Goal: Transaction & Acquisition: Purchase product/service

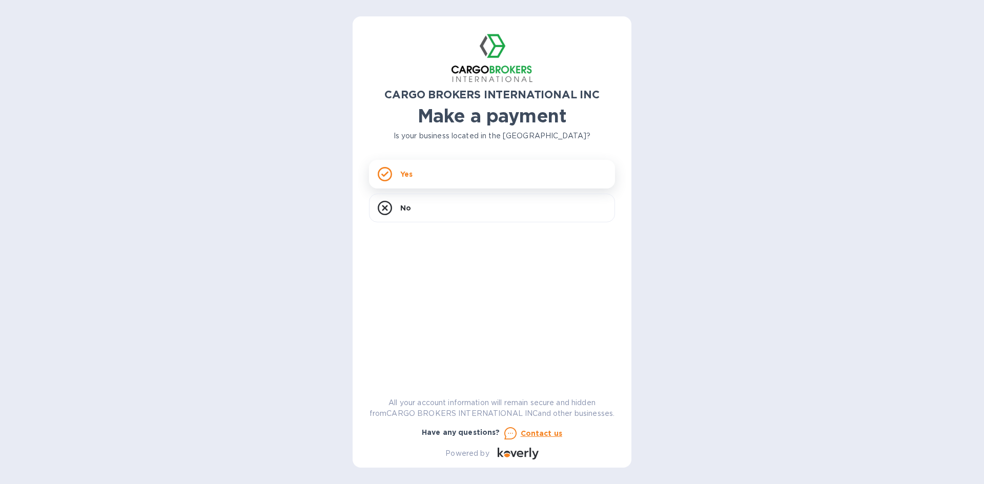
click at [480, 176] on div "Yes" at bounding box center [492, 174] width 246 height 29
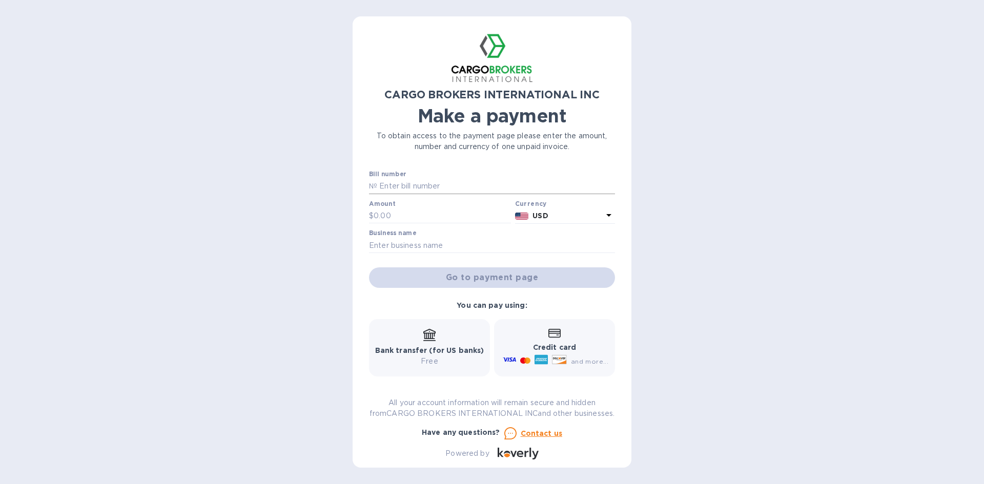
click at [449, 183] on input "text" at bounding box center [496, 186] width 238 height 15
click at [433, 188] on input "text" at bounding box center [496, 186] width 238 height 15
type input "s00017325"
click at [452, 217] on input "text" at bounding box center [442, 216] width 137 height 15
click at [491, 185] on input "s00017325" at bounding box center [496, 186] width 238 height 15
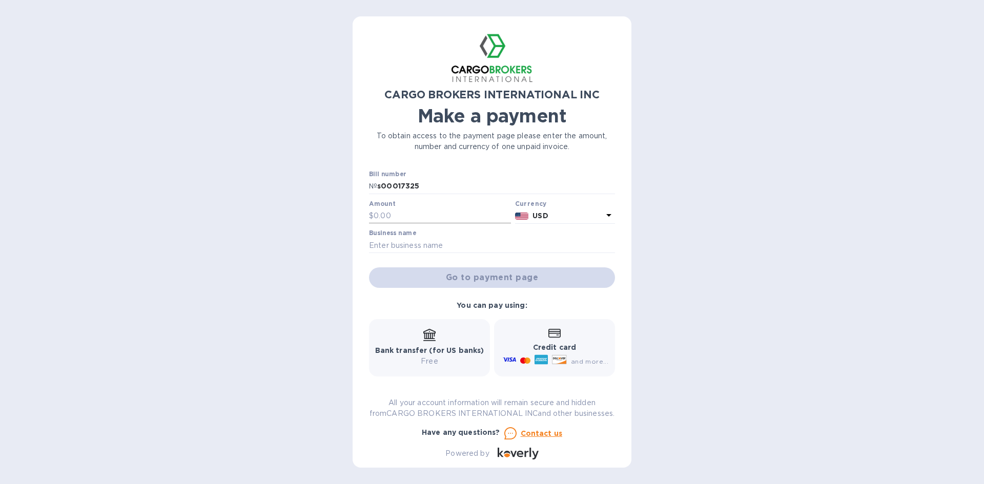
click at [431, 215] on input "text" at bounding box center [442, 216] width 137 height 15
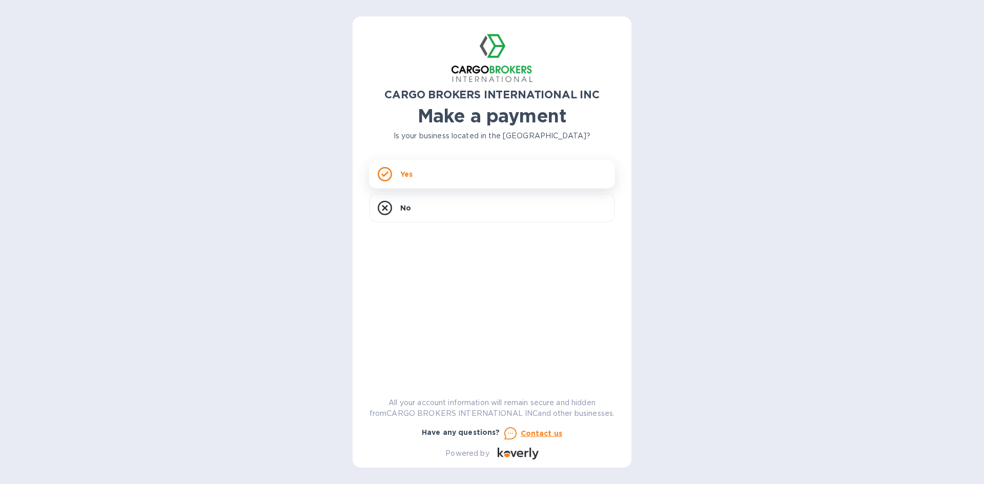
click at [448, 169] on div "Yes" at bounding box center [492, 174] width 246 height 29
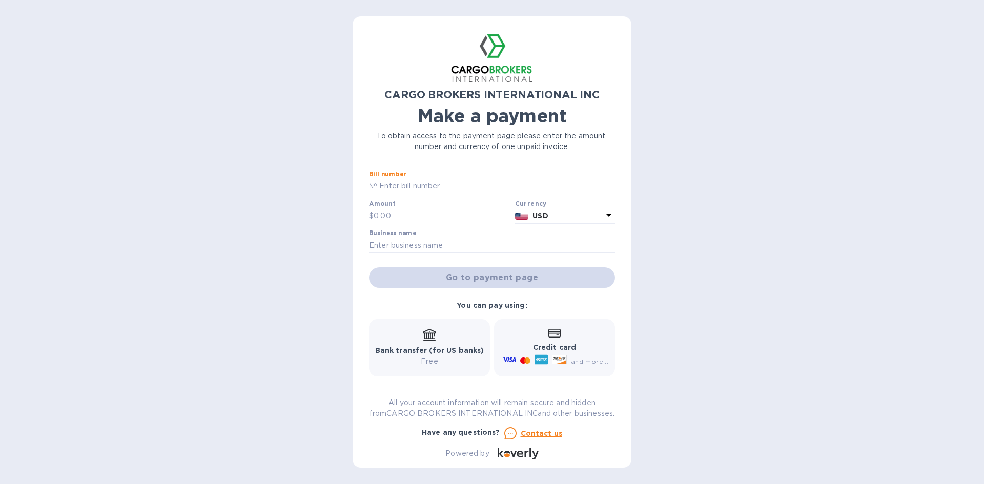
click at [423, 183] on input "text" at bounding box center [496, 186] width 238 height 15
click at [446, 178] on div "Bill number №" at bounding box center [492, 183] width 246 height 24
click at [444, 182] on input "text" at bounding box center [496, 186] width 238 height 15
type input "S00017325 & S00017325/A"
click at [433, 216] on input "text" at bounding box center [442, 216] width 137 height 15
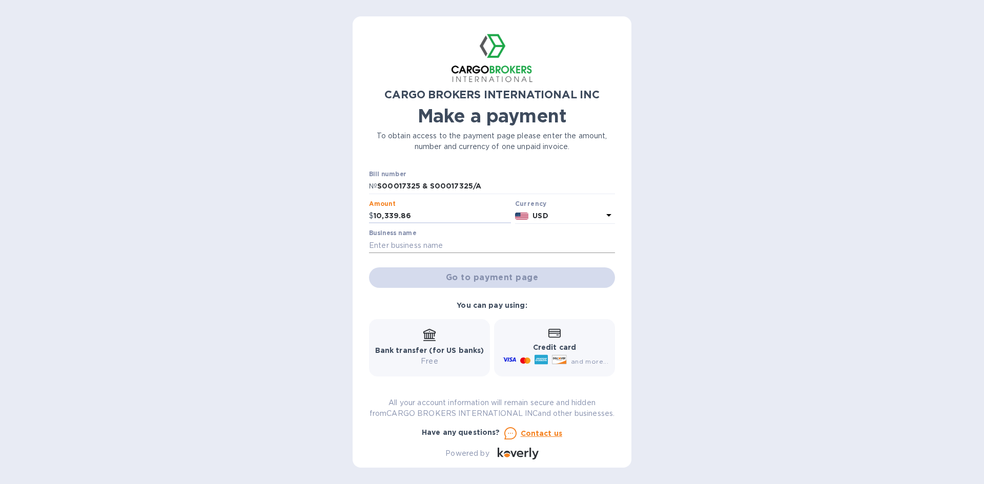
type input "10,339.86"
click at [505, 246] on input "text" at bounding box center [492, 245] width 246 height 15
type input "Sebeco Motorsport LLC"
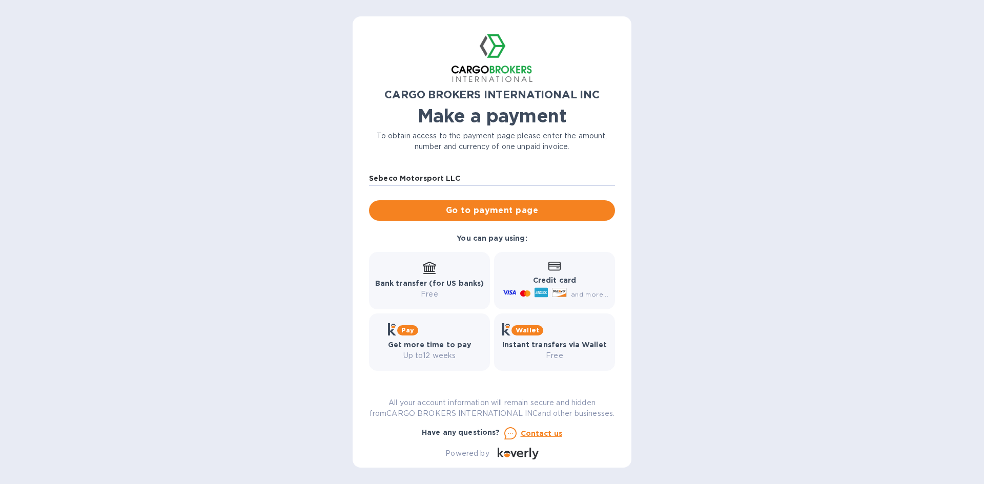
scroll to position [78, 0]
click at [537, 205] on span "Go to payment page" at bounding box center [492, 211] width 230 height 12
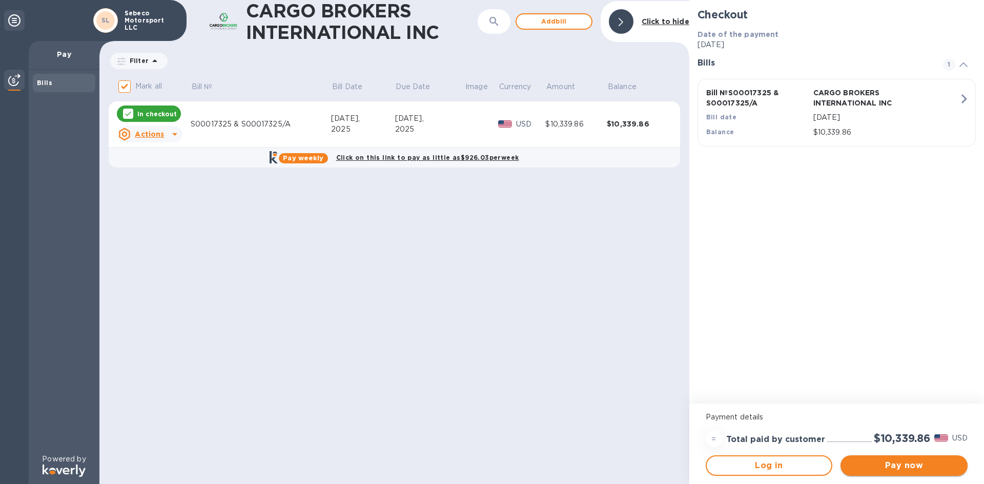
click at [911, 462] on span "Pay now" at bounding box center [904, 466] width 111 height 12
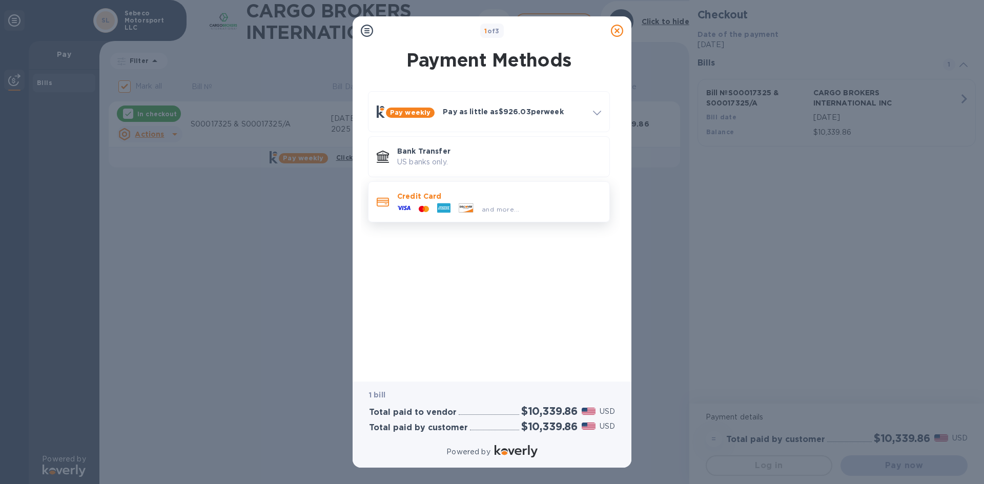
click at [538, 212] on div "and more..." at bounding box center [499, 206] width 204 height 11
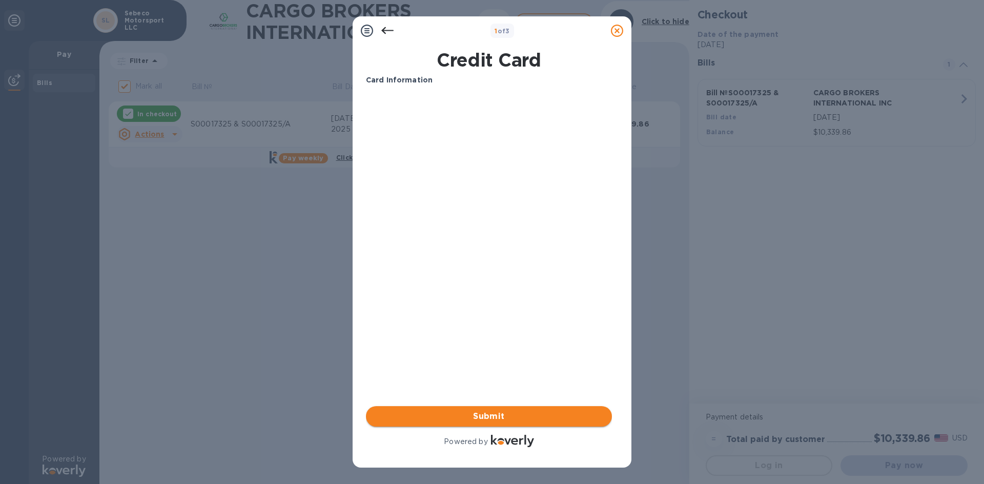
click at [540, 416] on span "Submit" at bounding box center [489, 417] width 230 height 12
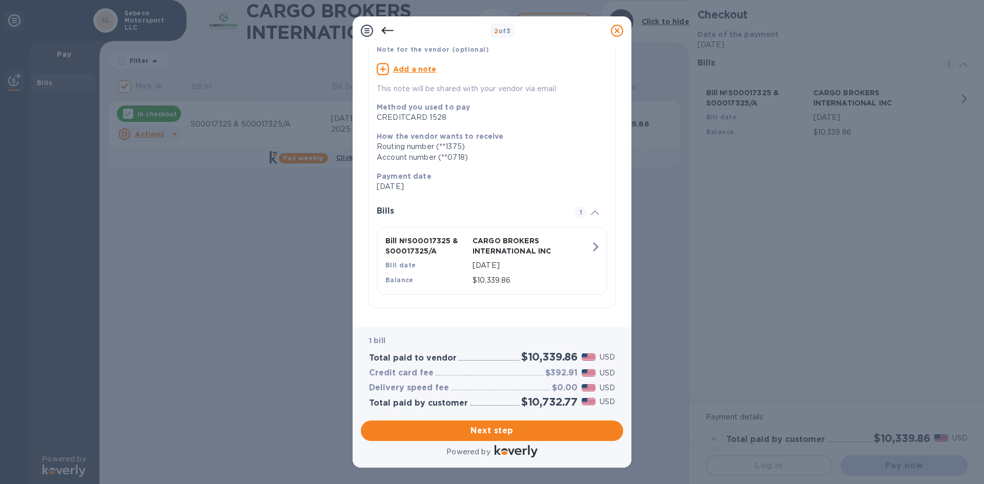
scroll to position [85, 0]
click at [382, 31] on icon at bounding box center [387, 30] width 12 height 7
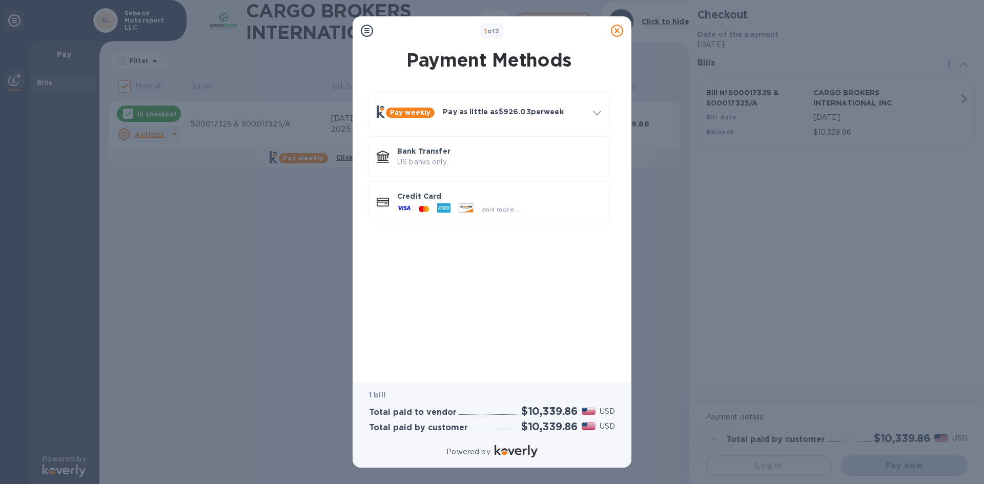
scroll to position [0, 0]
click at [389, 152] on div at bounding box center [383, 157] width 21 height 21
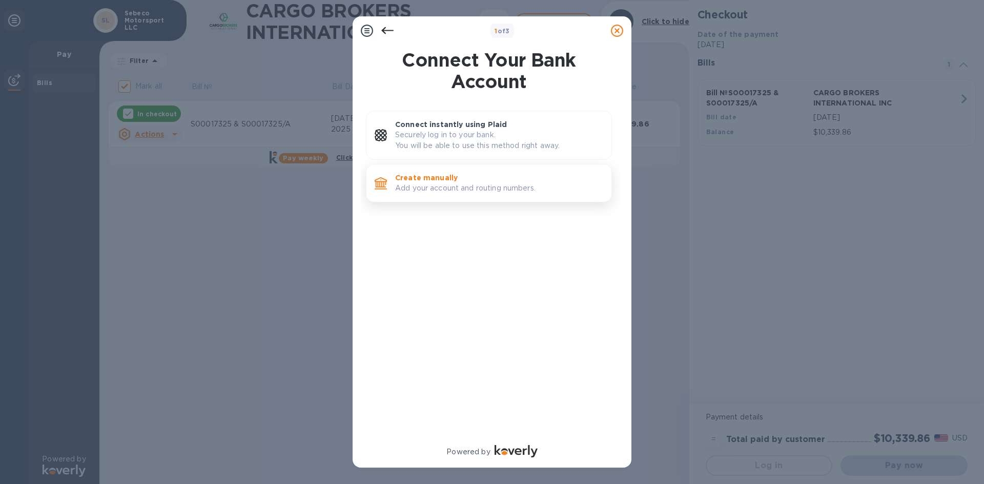
click at [413, 193] on p "Add your account and routing numbers." at bounding box center [499, 188] width 208 height 11
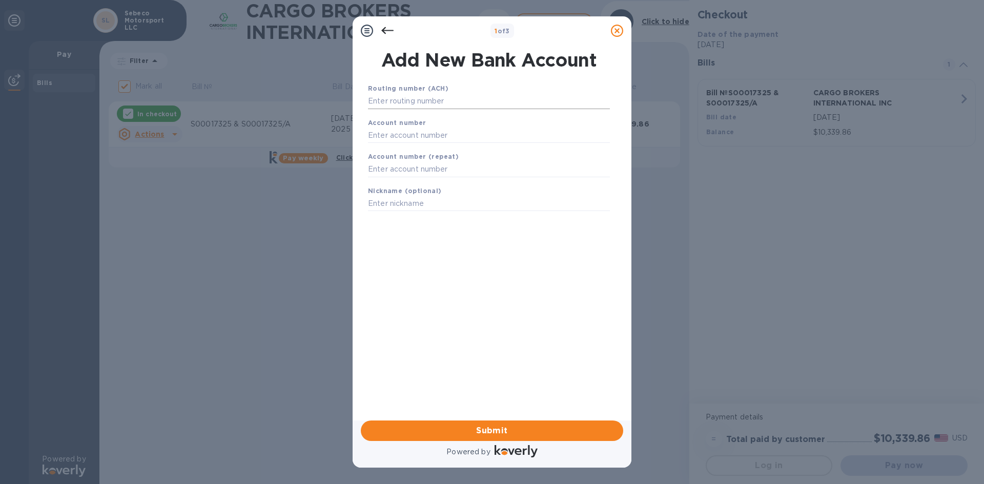
click at [408, 107] on input "text" at bounding box center [489, 101] width 242 height 15
click at [438, 141] on input "text" at bounding box center [489, 135] width 242 height 15
click at [432, 101] on input "text" at bounding box center [489, 101] width 242 height 15
type input "267084131"
type input "515436643"
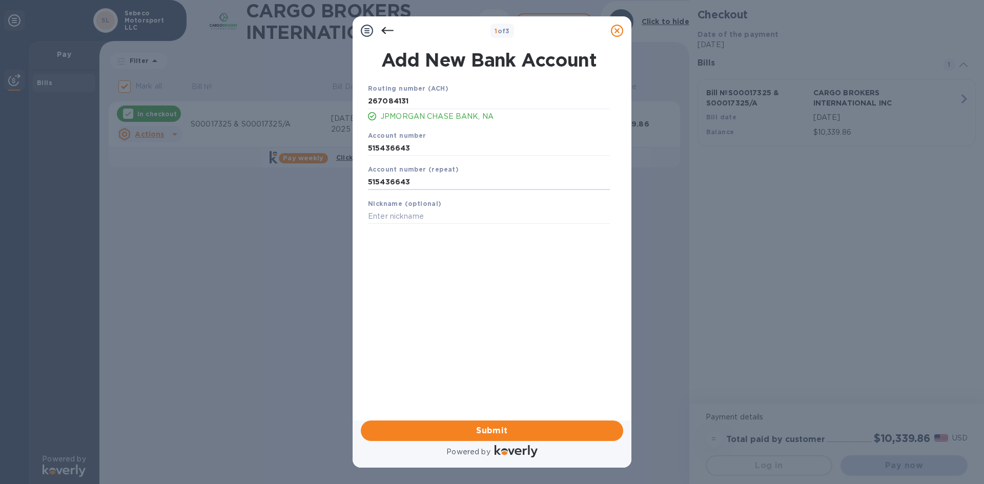
type input "515436643"
type input "S"
click at [488, 427] on span "Submit" at bounding box center [492, 431] width 246 height 12
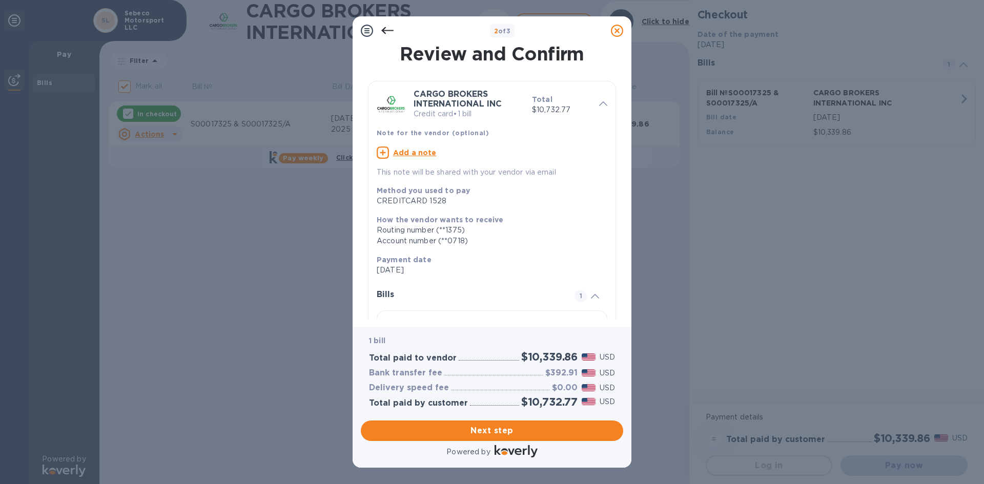
click at [384, 31] on icon at bounding box center [387, 31] width 12 height 12
